Goal: Use online tool/utility: Utilize a website feature to perform a specific function

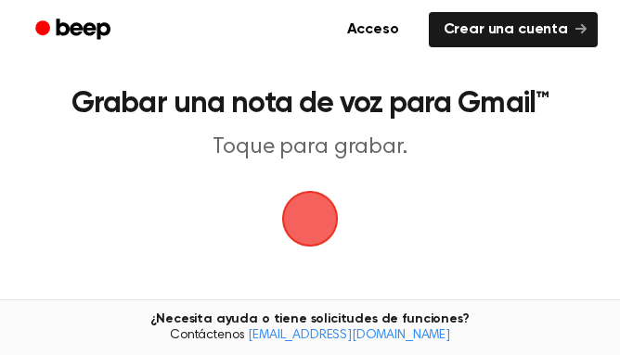
click at [290, 196] on span "button" at bounding box center [310, 219] width 57 height 57
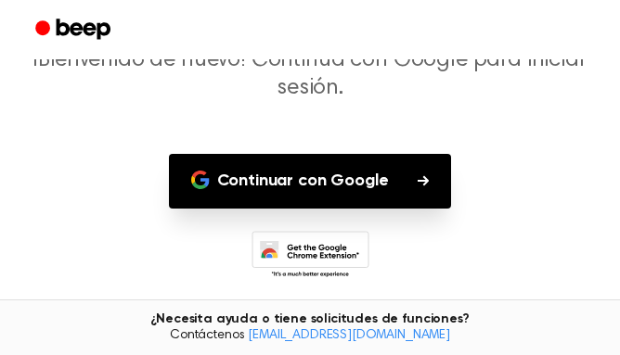
scroll to position [158, 0]
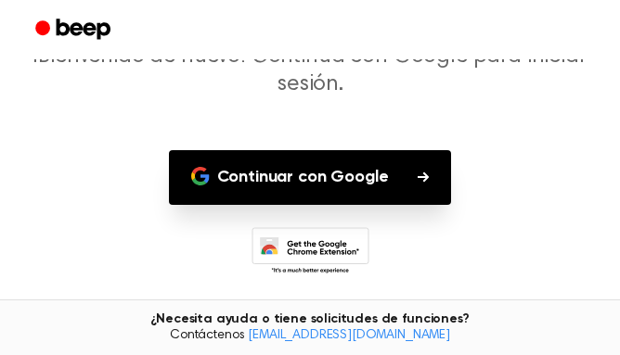
click at [228, 190] on button "Continuar con Google" at bounding box center [310, 177] width 283 height 55
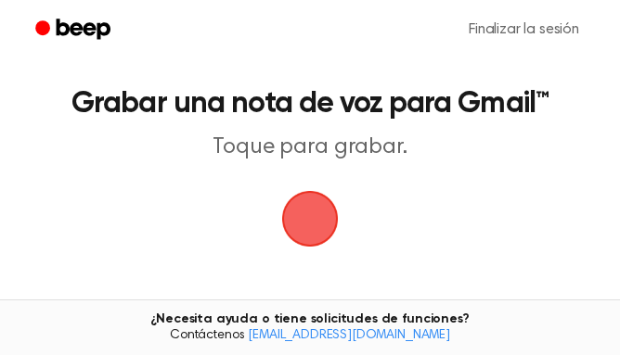
click at [337, 230] on span "button" at bounding box center [310, 219] width 57 height 57
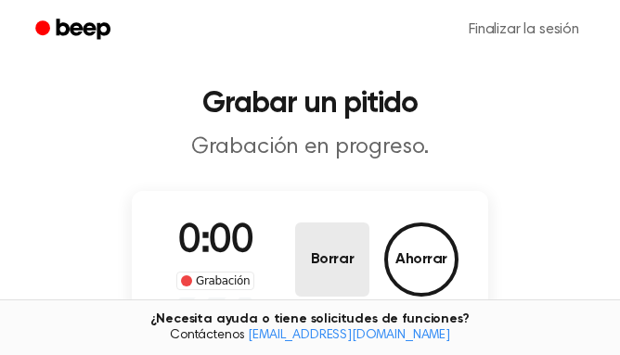
click at [330, 237] on button "Borrar" at bounding box center [332, 260] width 74 height 74
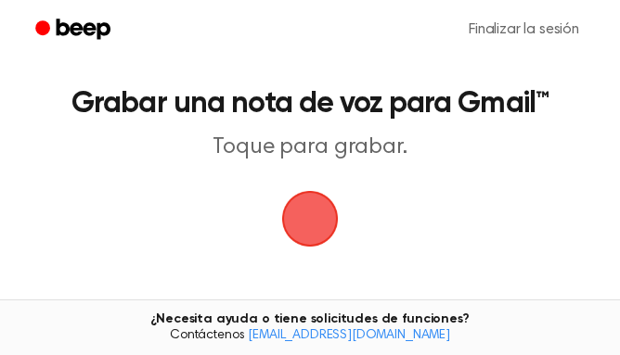
click at [310, 234] on span "button" at bounding box center [310, 219] width 52 height 52
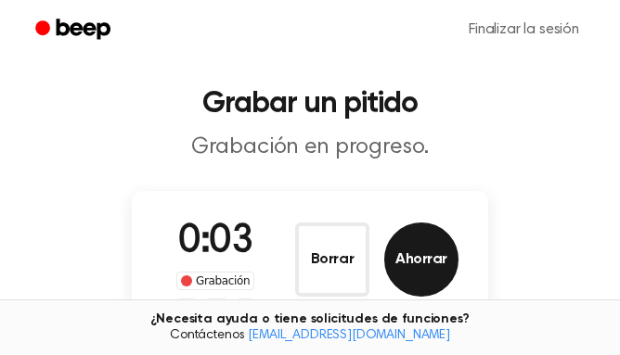
click at [407, 267] on font "Ahorrar" at bounding box center [421, 259] width 52 height 15
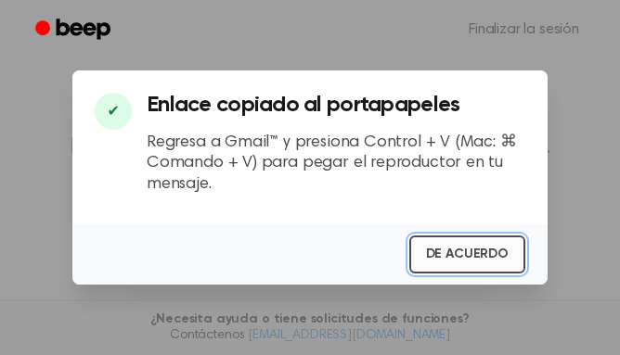
click at [482, 261] on font "DE ACUERDO" at bounding box center [467, 254] width 83 height 13
